Goal: Information Seeking & Learning: Learn about a topic

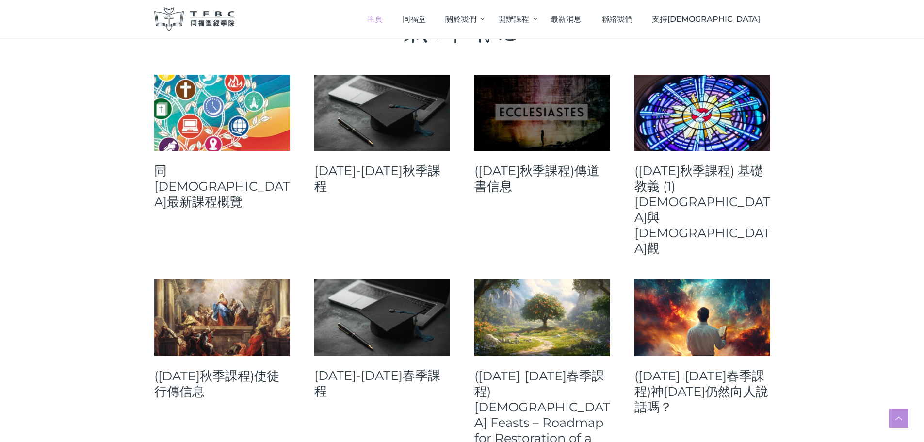
scroll to position [388, 0]
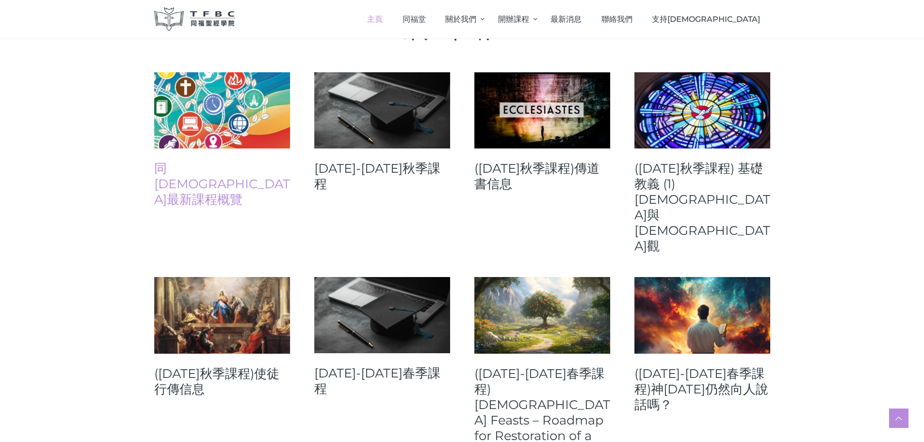
click at [216, 166] on link "同[DEMOGRAPHIC_DATA]最新課程概覽" at bounding box center [222, 184] width 136 height 47
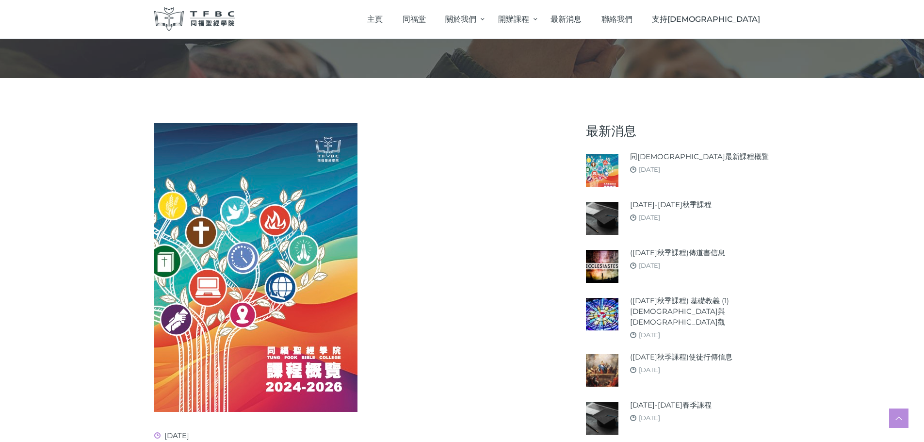
scroll to position [97, 0]
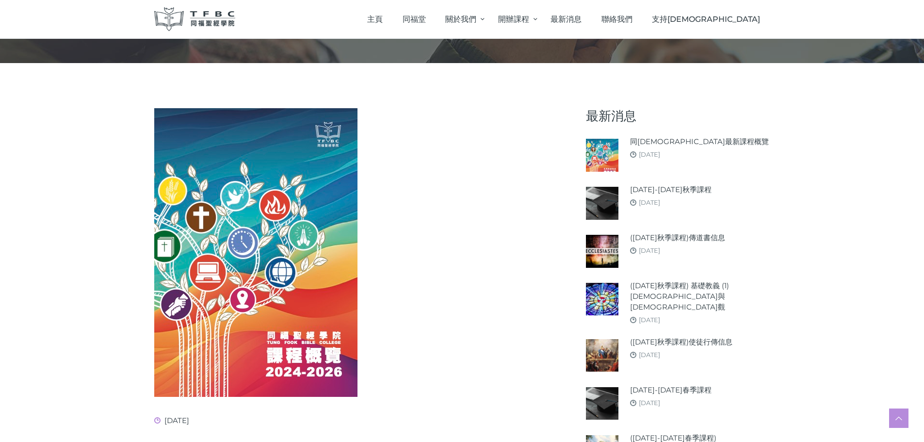
click at [597, 244] on img at bounding box center [602, 251] width 33 height 33
